Goal: Task Accomplishment & Management: Use online tool/utility

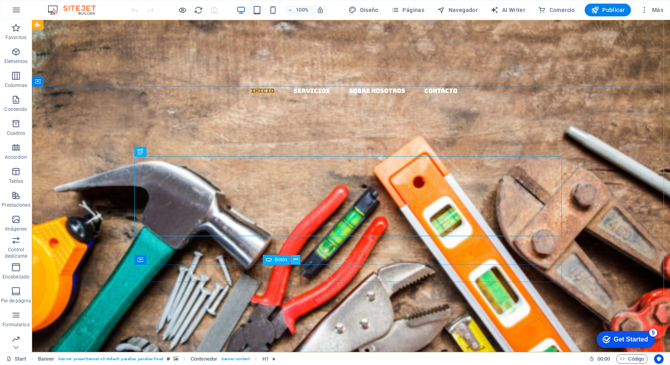
click at [296, 259] on icon at bounding box center [295, 259] width 4 height 8
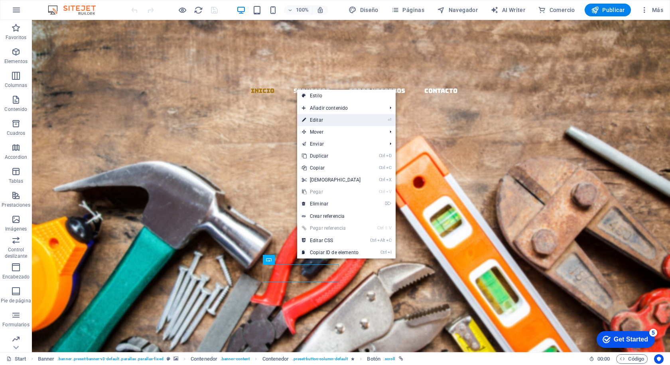
click at [312, 120] on link "⏎ Editar" at bounding box center [331, 120] width 69 height 12
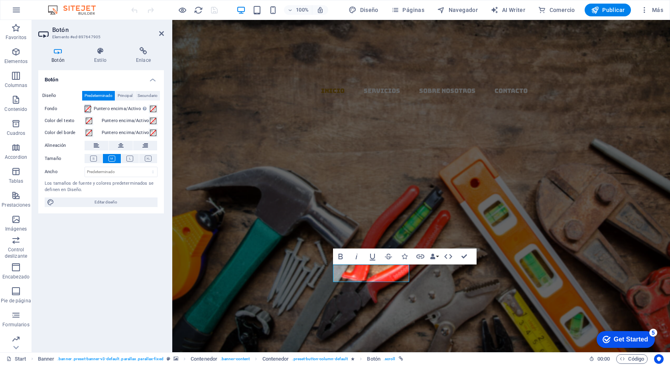
click at [87, 108] on span at bounding box center [88, 109] width 6 height 6
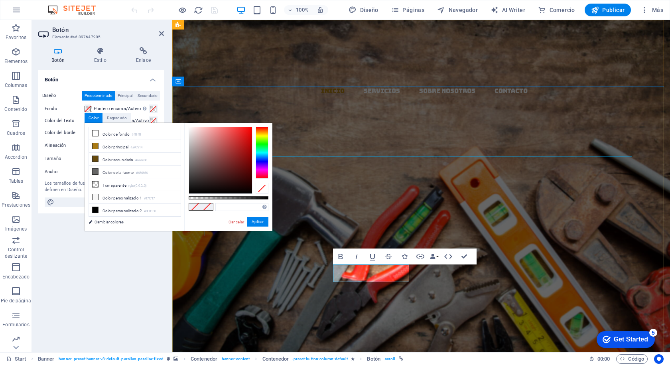
click at [298, 224] on div "EL MAZO MATERIALES Y DISTRIBUCION" at bounding box center [420, 264] width 427 height 80
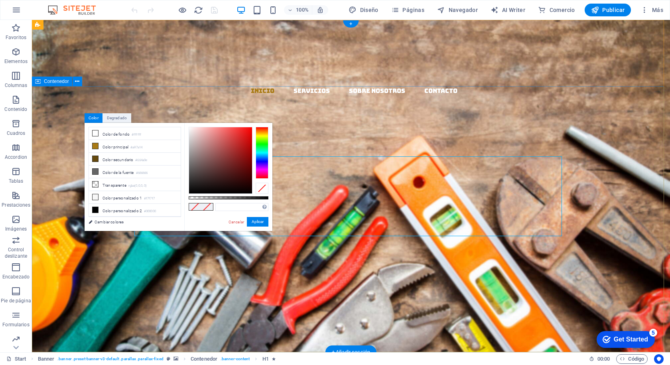
click at [312, 192] on div "EL MAZO MATERIALES Y DISTRIBUCION Llevamos los materiales a tu ferretería, con …" at bounding box center [351, 298] width 638 height 212
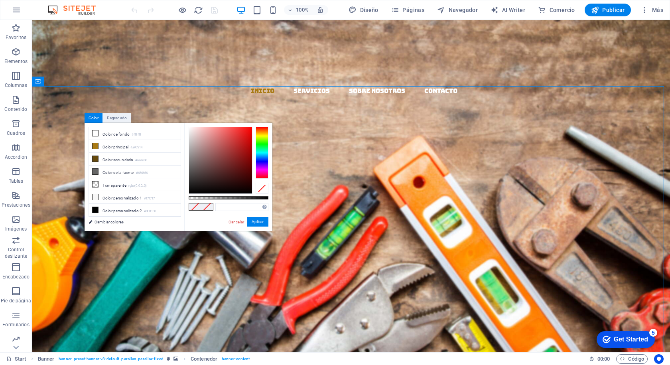
click at [233, 222] on link "Cancelar" at bounding box center [236, 222] width 17 height 6
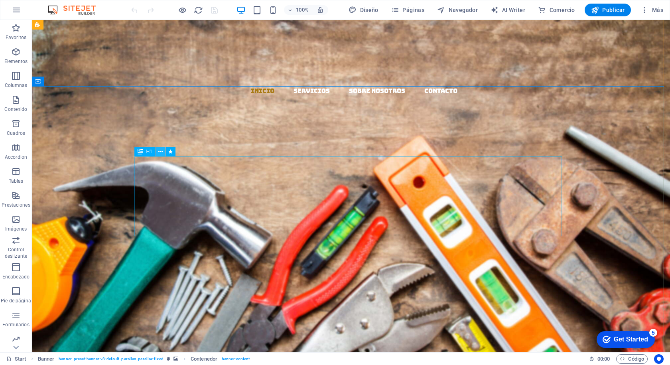
click at [161, 150] on icon at bounding box center [160, 152] width 4 height 8
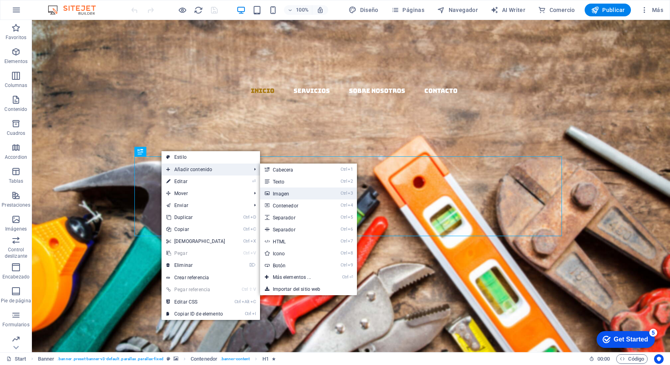
click at [299, 187] on link "Ctrl 3 Imagen" at bounding box center [293, 193] width 67 height 12
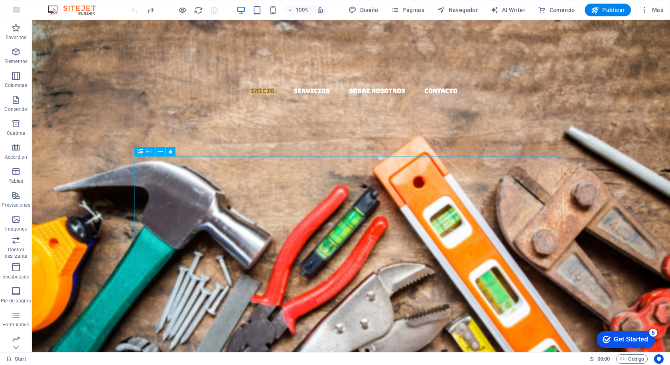
click at [290, 224] on div "EL MAZO MATERIALES Y DISTRIBUCION" at bounding box center [350, 264] width 427 height 80
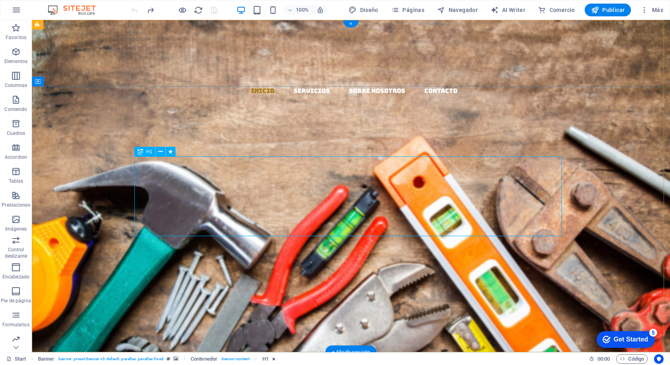
click at [163, 224] on div "EL MAZO MATERIALES Y DISTRIBUCION" at bounding box center [350, 264] width 427 height 80
click at [172, 224] on div "EL MAZO MATERIALES Y DISTRIBUCION" at bounding box center [350, 264] width 427 height 80
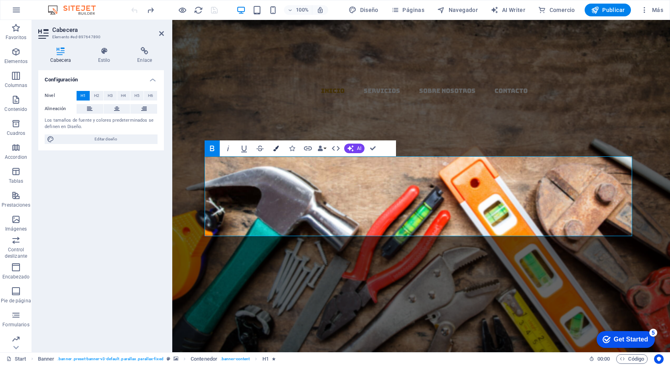
click at [276, 149] on icon "button" at bounding box center [276, 149] width 6 height 6
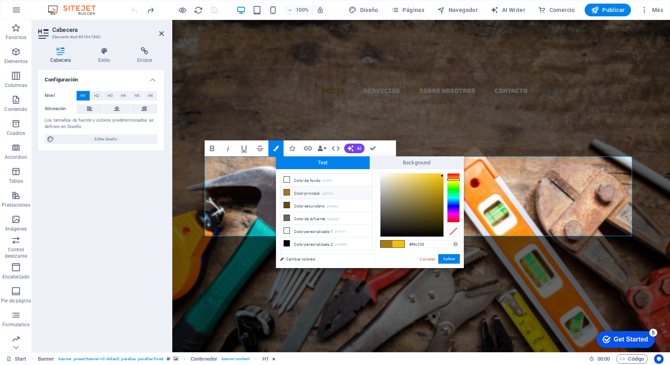
drag, startPoint x: 425, startPoint y: 242, endPoint x: 405, endPoint y: 241, distance: 20.0
click at [405, 241] on div "#f4c102 Formatos soportados #0852ed rgb(8, 82, 237) rgba(8, 82, 237, 90%) hsv(2…" at bounding box center [420, 276] width 88 height 214
click at [445, 192] on div "EL MAZO MATERIALES Y DISTRIBUCION Llevamos los materiales a tu ferretería, con …" at bounding box center [421, 298] width 498 height 212
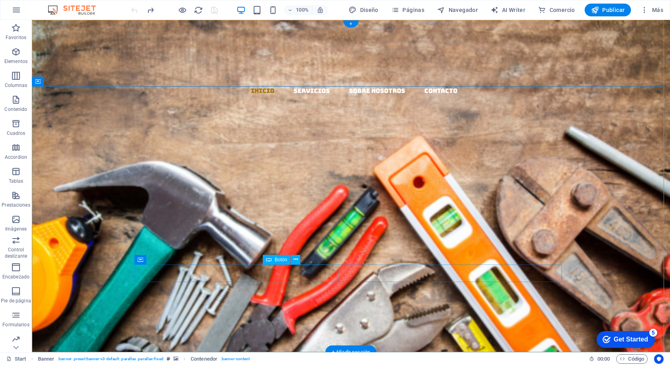
click at [294, 332] on div "SOBRE NOSOTROS" at bounding box center [350, 341] width 427 height 18
click at [294, 259] on icon at bounding box center [295, 259] width 4 height 8
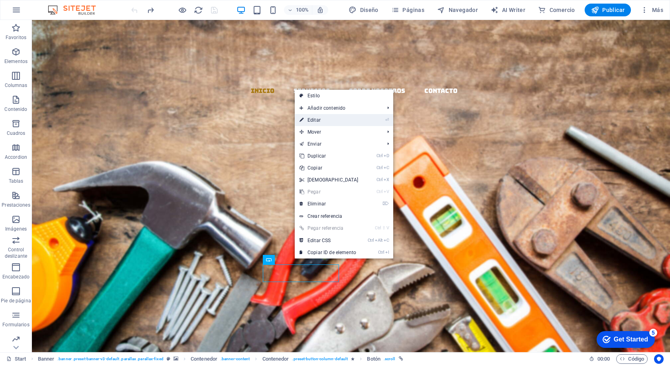
click at [319, 119] on link "⏎ Editar" at bounding box center [329, 120] width 69 height 12
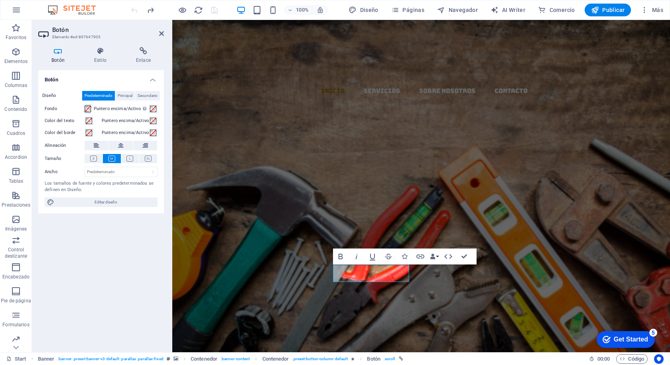
click at [89, 108] on span at bounding box center [88, 109] width 6 height 6
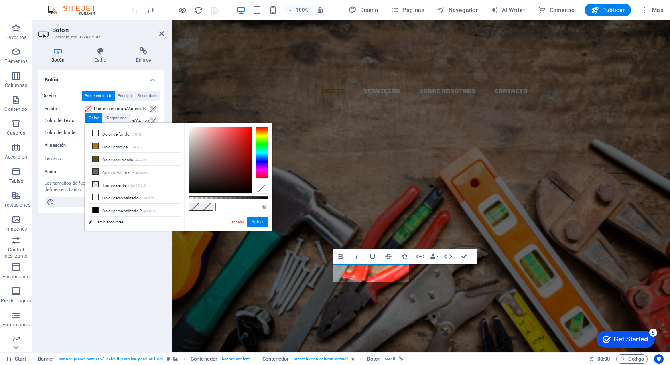
click at [230, 208] on input "text" at bounding box center [241, 207] width 53 height 8
paste input "#f4c102"
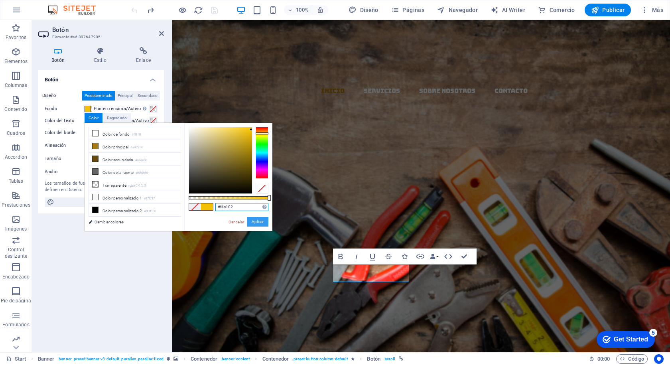
type input "#f4c102"
click at [258, 222] on button "Aplicar" at bounding box center [258, 222] width 22 height 10
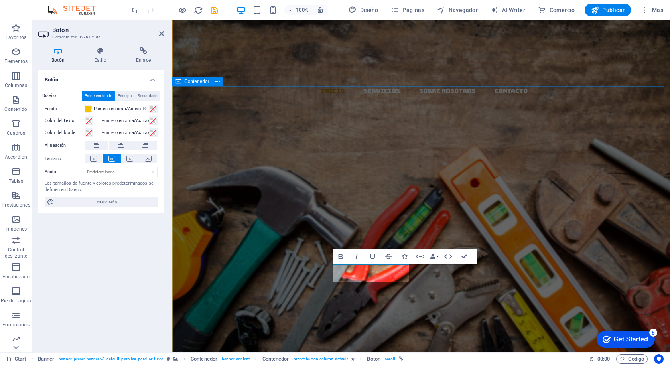
click at [423, 299] on div "EL MAZO MATERIALES Y DISTRIBUCION Llevamos los materiales a tu ferretería, con …" at bounding box center [421, 298] width 498 height 212
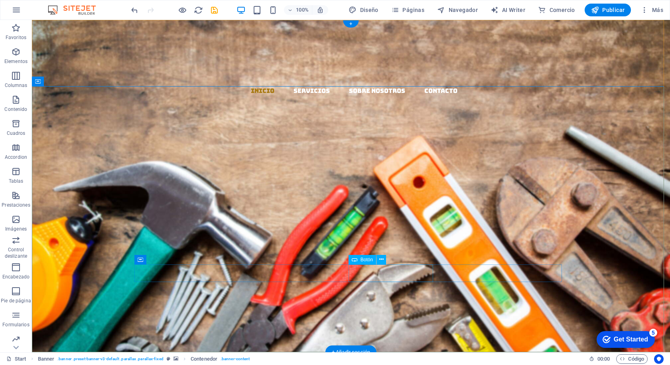
click at [394, 354] on div "NUESTROS SERVICIOS" at bounding box center [350, 363] width 427 height 18
click at [383, 260] on icon at bounding box center [381, 259] width 4 height 8
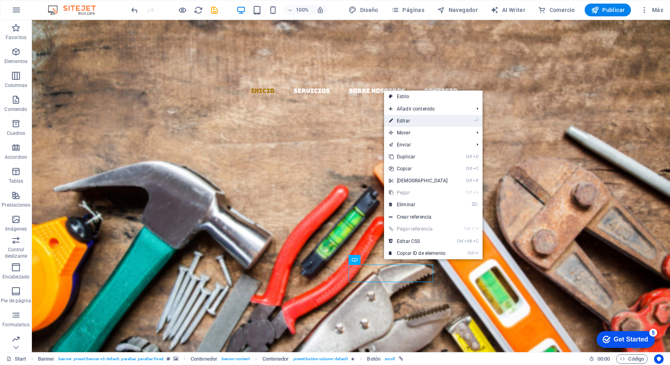
click at [408, 122] on link "⏎ Editar" at bounding box center [418, 121] width 69 height 12
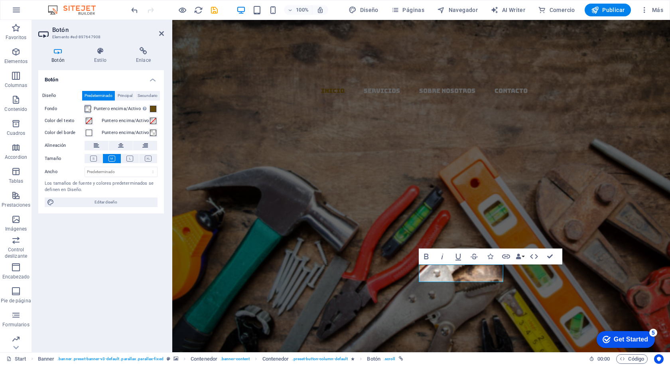
click at [89, 108] on span at bounding box center [88, 109] width 6 height 6
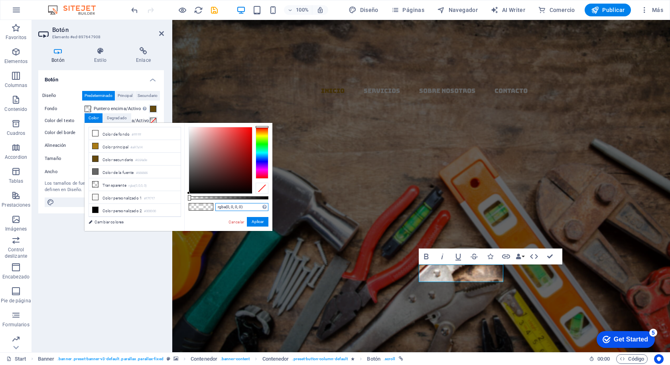
paste input "#f4c102"
drag, startPoint x: 253, startPoint y: 206, endPoint x: 190, endPoint y: 201, distance: 62.7
click at [190, 201] on div "rgba(0, 0, 0, 0) Formatos soportados #0852ed rgb(8, 82, 237) rgba(8, 82, 237, 9…" at bounding box center [228, 235] width 88 height 224
paste input "#f4c102"
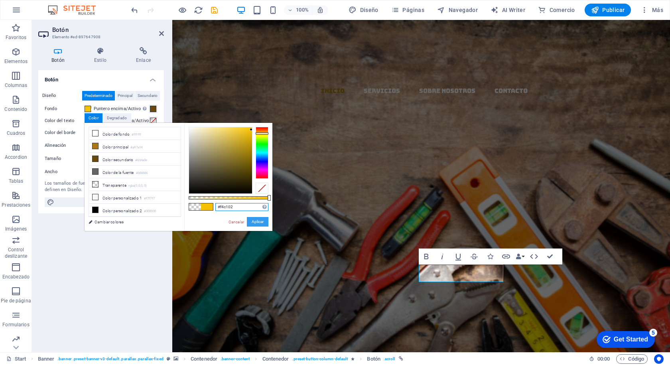
type input "#f4c102"
click at [261, 221] on button "Aplicar" at bounding box center [258, 222] width 22 height 10
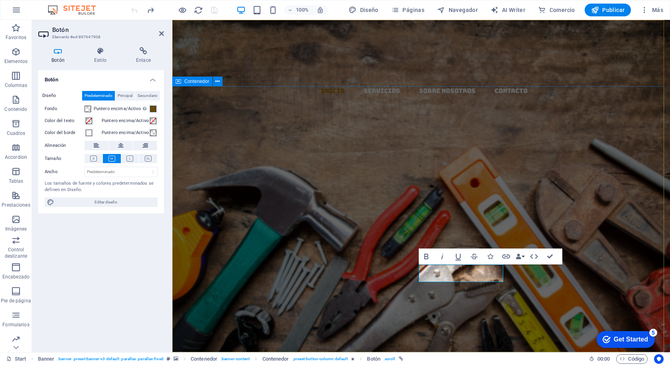
drag, startPoint x: 525, startPoint y: 322, endPoint x: 665, endPoint y: 321, distance: 139.9
click at [665, 321] on div "EL MAZO MATERIALES Y DISTRIBUCION Llevamos los materiales a tu ferretería, con …" at bounding box center [421, 298] width 498 height 212
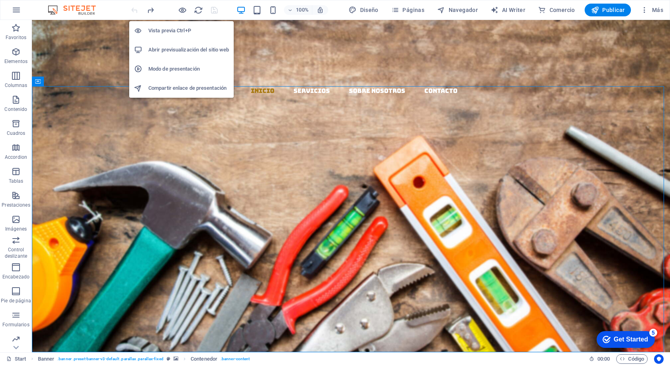
click at [175, 48] on h6 "Abrir previsualización del sitio web" at bounding box center [188, 50] width 81 height 10
